Goal: Task Accomplishment & Management: Manage account settings

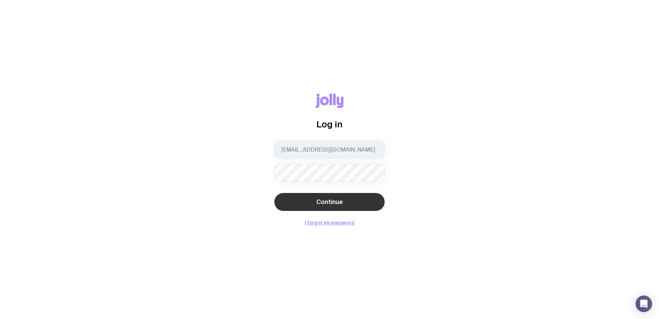
click at [308, 204] on button "Continue" at bounding box center [329, 202] width 110 height 18
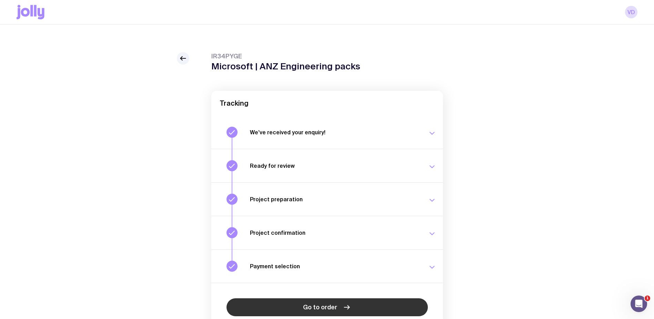
click at [316, 302] on link "Go to order" at bounding box center [327, 307] width 201 height 18
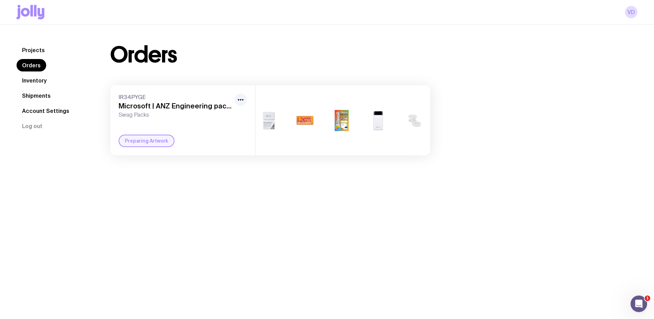
scroll to position [0, 94]
click at [370, 124] on img at bounding box center [368, 120] width 33 height 40
click at [238, 98] on icon "button" at bounding box center [241, 99] width 8 height 8
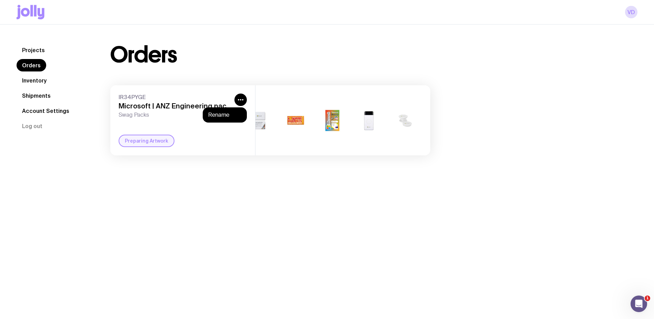
click at [207, 103] on h3 "Microsoft | ANZ Engineering packs" at bounding box center [175, 106] width 113 height 8
click at [178, 104] on h3 "Microsoft | ANZ Engineering packs" at bounding box center [175, 106] width 113 height 8
click at [133, 96] on span "IR34PYGE" at bounding box center [175, 96] width 113 height 7
click at [133, 117] on span "Swag Packs" at bounding box center [175, 114] width 113 height 7
click at [34, 81] on link "Inventory" at bounding box center [35, 80] width 36 height 12
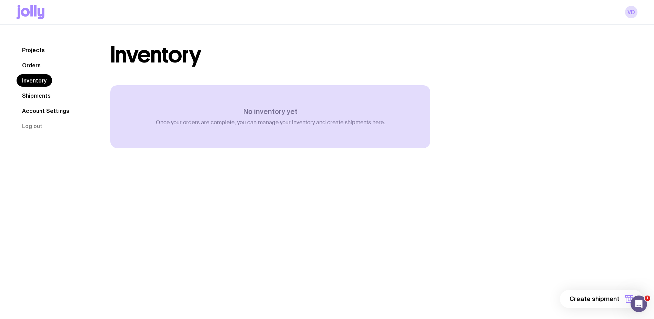
click at [37, 67] on link "Orders" at bounding box center [32, 65] width 30 height 12
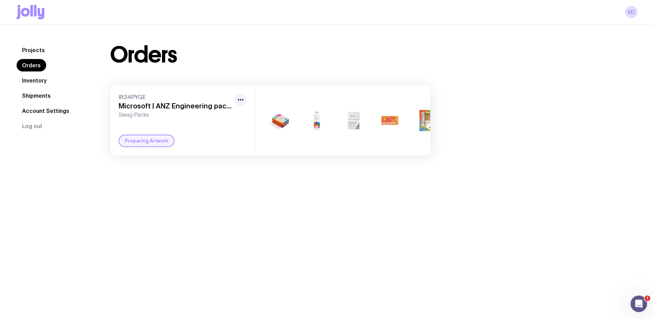
click at [352, 120] on img at bounding box center [353, 120] width 33 height 40
click at [379, 120] on div "+4" at bounding box center [389, 120] width 33 height 40
click at [392, 120] on div "+4" at bounding box center [389, 120] width 33 height 40
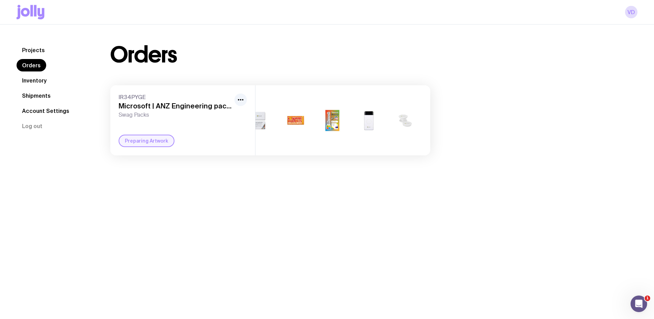
click at [370, 115] on img at bounding box center [368, 120] width 33 height 40
